Goal: Task Accomplishment & Management: Complete application form

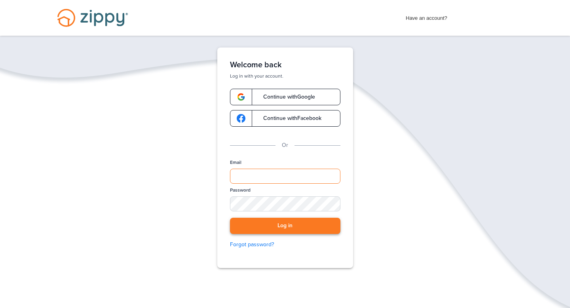
type input "**********"
click at [281, 224] on button "Log in" at bounding box center [285, 226] width 110 height 16
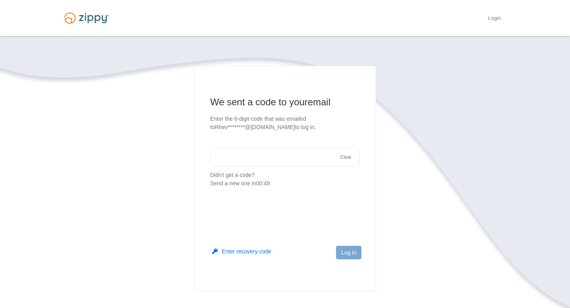
click at [233, 148] on input "text" at bounding box center [285, 156] width 150 height 19
type input "******"
click at [340, 250] on button "Log in" at bounding box center [348, 252] width 25 height 13
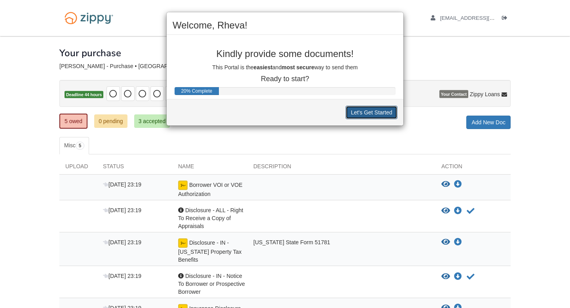
click at [364, 114] on button "Let's Get Started" at bounding box center [372, 112] width 52 height 13
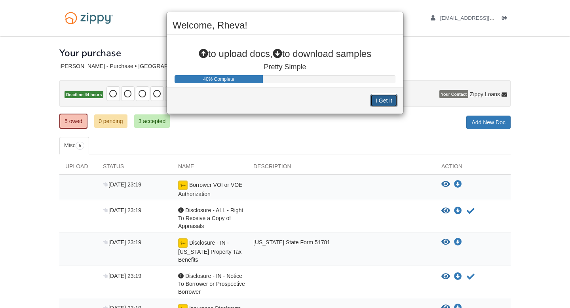
click at [378, 97] on button "I Get It" at bounding box center [383, 100] width 27 height 13
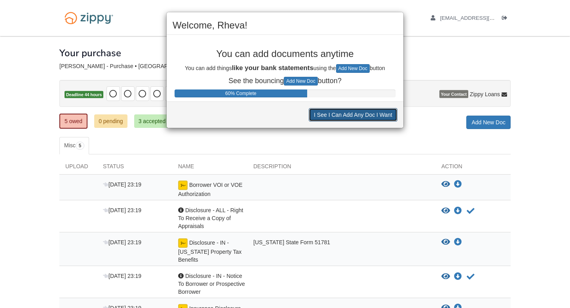
click at [364, 114] on button "I See I Can Add Any Doc I Want" at bounding box center [353, 114] width 89 height 13
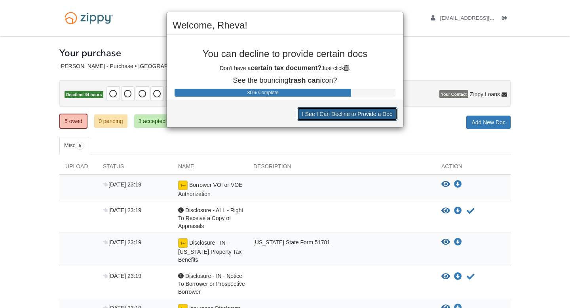
click at [364, 114] on button "I See I Can Decline to Provide a Doc" at bounding box center [347, 113] width 101 height 13
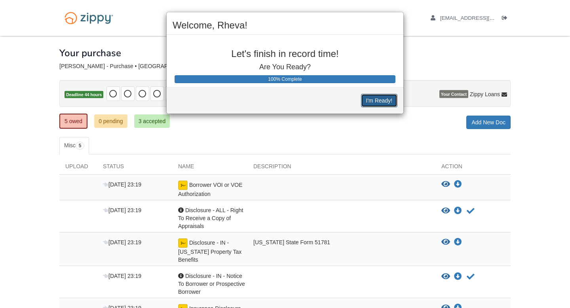
click at [374, 101] on button "I'm Ready!" at bounding box center [379, 100] width 36 height 13
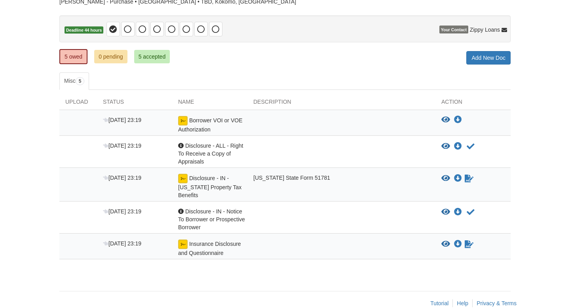
scroll to position [79, 0]
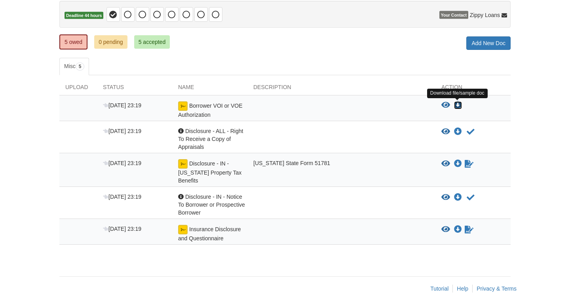
click at [460, 103] on icon "Download Borrower VOI or VOE Authorization" at bounding box center [458, 105] width 8 height 8
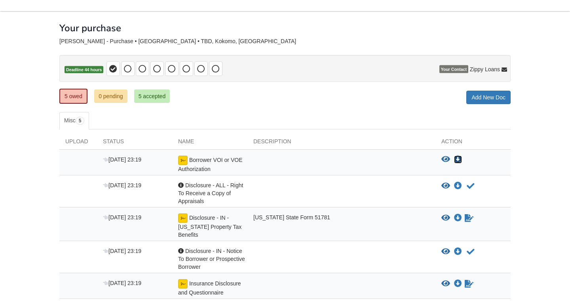
scroll to position [0, 0]
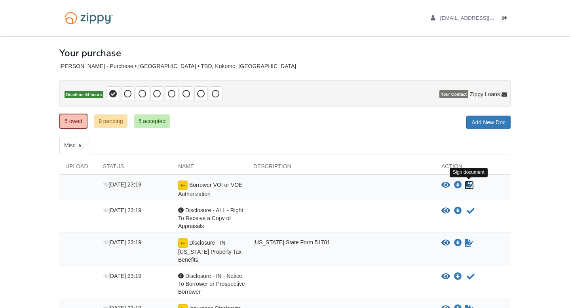
click at [467, 186] on icon "Sign Form" at bounding box center [469, 185] width 9 height 8
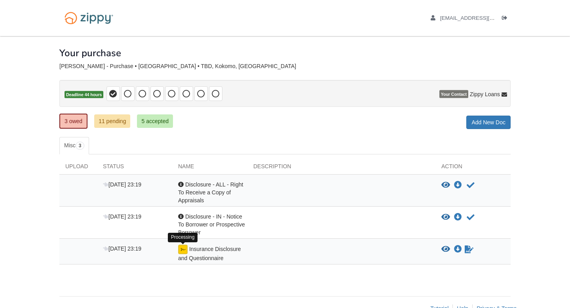
click at [186, 247] on img at bounding box center [182, 249] width 9 height 9
click at [125, 121] on link "11 pending" at bounding box center [112, 120] width 36 height 13
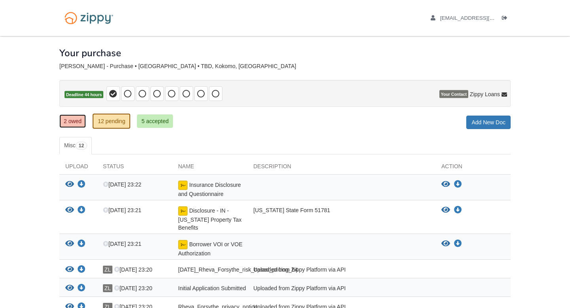
click at [83, 122] on link "2 owed" at bounding box center [72, 120] width 27 height 13
